Goal: Task Accomplishment & Management: Understand process/instructions

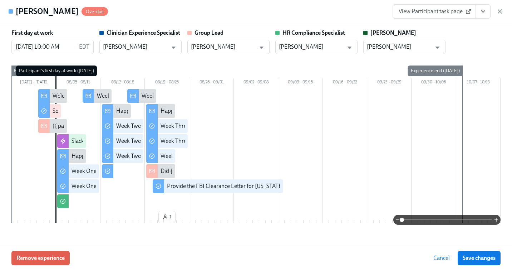
scroll to position [201, 0]
click at [501, 10] on icon "button" at bounding box center [500, 11] width 7 height 7
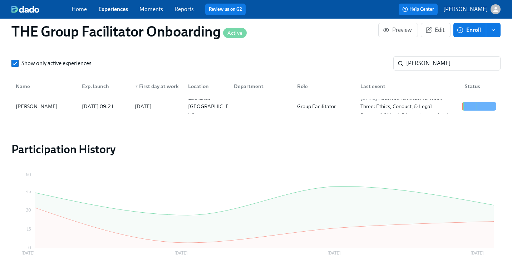
click at [112, 9] on link "Experiences" at bounding box center [113, 9] width 30 height 7
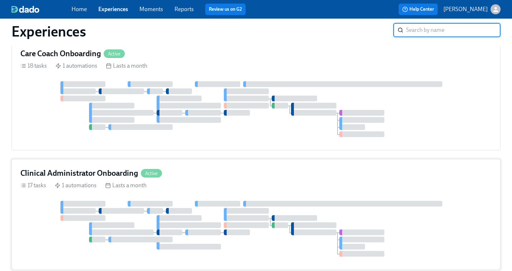
scroll to position [234, 0]
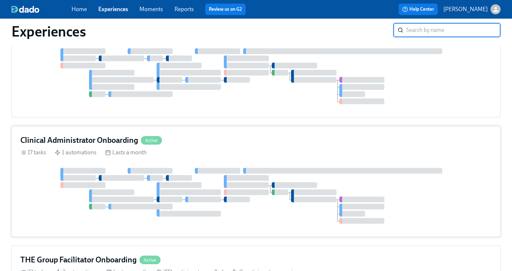
click at [152, 172] on div "Clinical Administrator Onboarding Active 17 tasks 1 automations Lasts a month" at bounding box center [256, 181] width 490 height 111
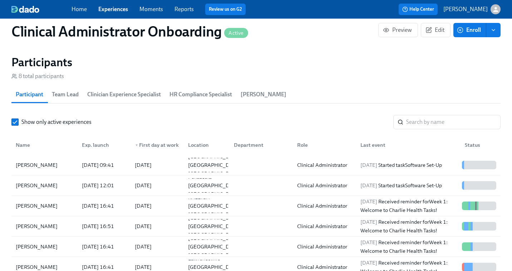
scroll to position [587, 0]
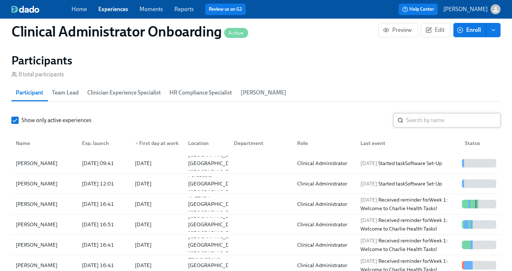
click at [422, 122] on input "search" at bounding box center [454, 120] width 94 height 14
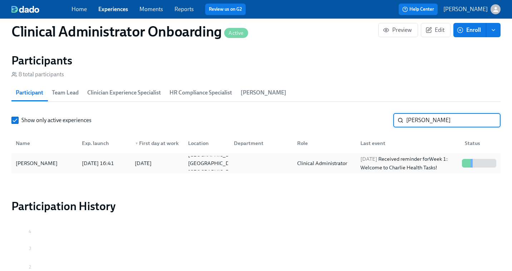
type input "[PERSON_NAME]"
click at [414, 164] on div "2025/08/21 Received reminder for Week 1: Welcome to Charlie Health Tasks!" at bounding box center [409, 163] width 102 height 17
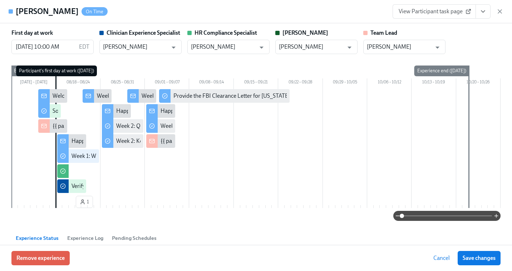
click at [422, 14] on span "View Participant task page" at bounding box center [434, 11] width 71 height 7
click at [428, 11] on span "View Participant task page" at bounding box center [434, 11] width 71 height 7
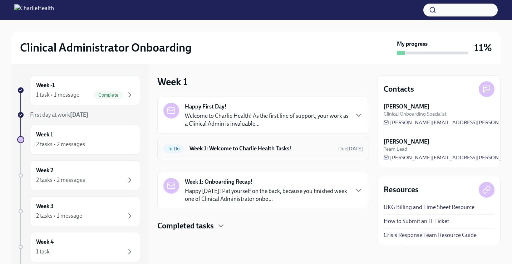
click at [246, 146] on h6 "Week 1: Welcome to Charlie Health Tasks!" at bounding box center [261, 149] width 143 height 8
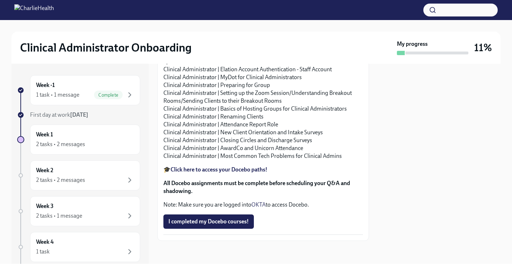
scroll to position [814, 0]
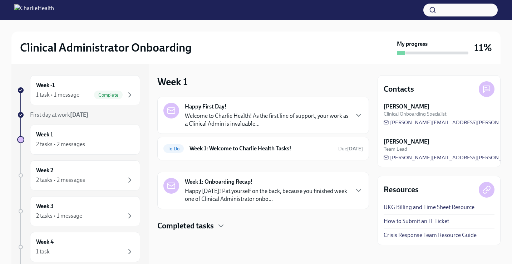
click at [201, 221] on h4 "Completed tasks" at bounding box center [185, 225] width 57 height 11
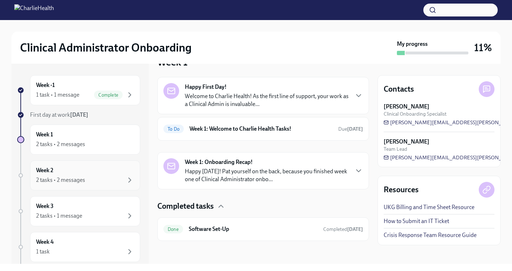
click at [61, 168] on div "Week 2 2 tasks • 2 messages" at bounding box center [85, 175] width 98 height 18
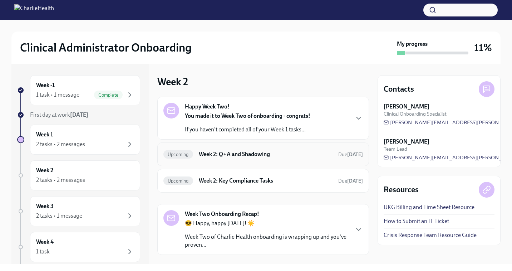
click at [239, 156] on h6 "Week 2: Q+A and Shadowing" at bounding box center [266, 154] width 134 height 8
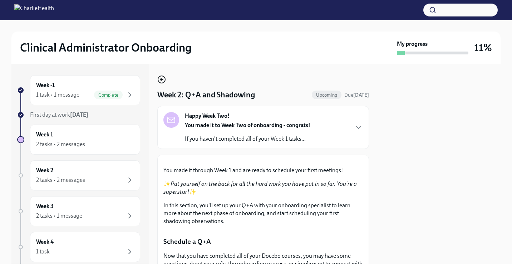
click at [162, 81] on icon "button" at bounding box center [160, 79] width 1 height 3
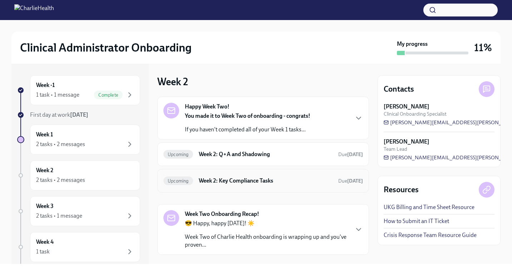
click at [251, 182] on h6 "Week 2: Key Compliance Tasks" at bounding box center [266, 181] width 134 height 8
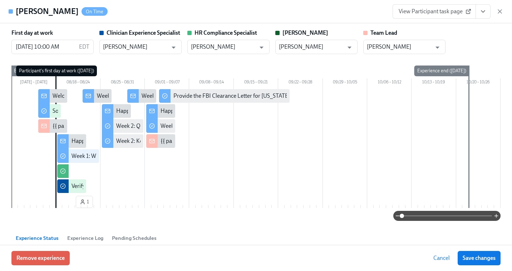
scroll to position [0, 1128]
click at [499, 10] on icon "button" at bounding box center [500, 12] width 4 height 4
